Goal: Transaction & Acquisition: Subscribe to service/newsletter

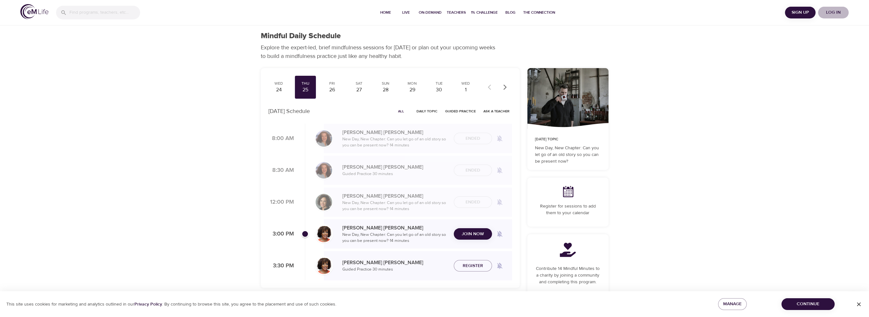
click at [834, 14] on span "Log in" at bounding box center [833, 13] width 25 height 8
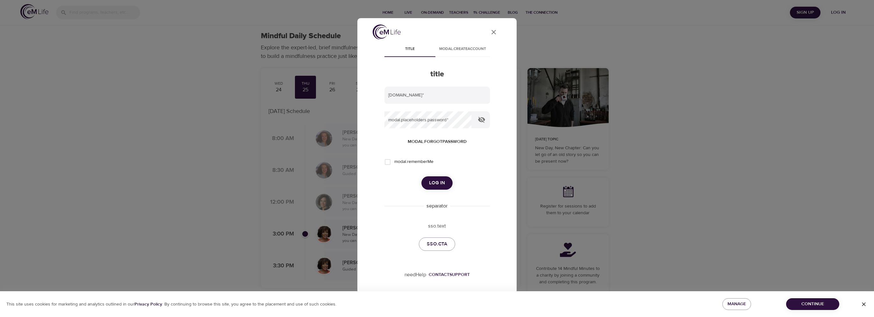
type input "[PERSON_NAME][EMAIL_ADDRESS][DOMAIN_NAME]"
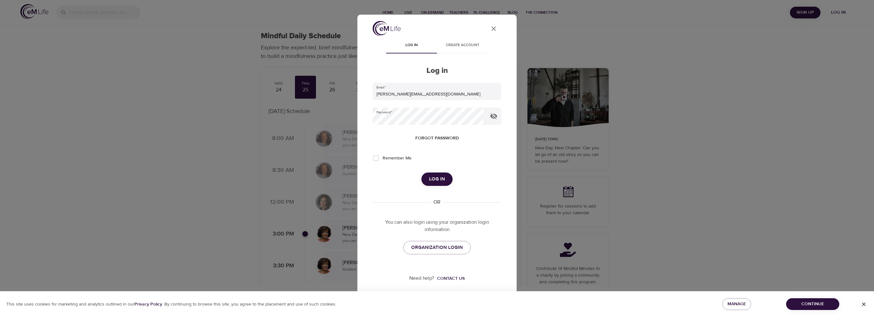
click at [427, 175] on button "Log in" at bounding box center [436, 179] width 31 height 13
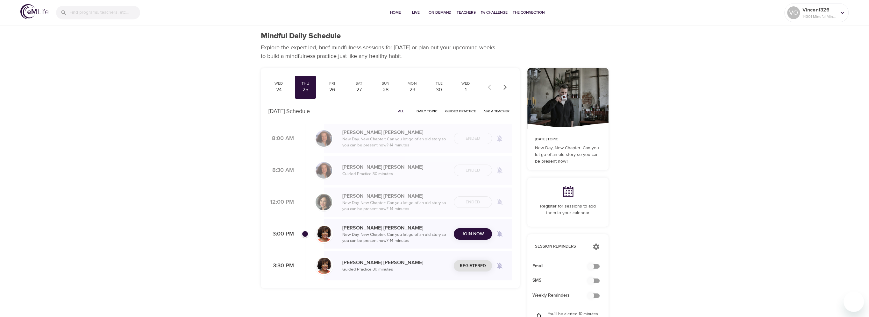
click at [476, 233] on span "Join Now" at bounding box center [473, 234] width 22 height 8
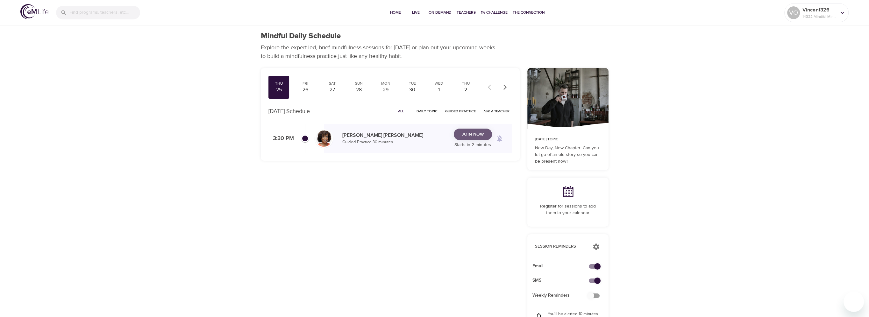
click at [483, 133] on span "Join Now" at bounding box center [473, 135] width 22 height 8
